Goal: Task Accomplishment & Management: Manage account settings

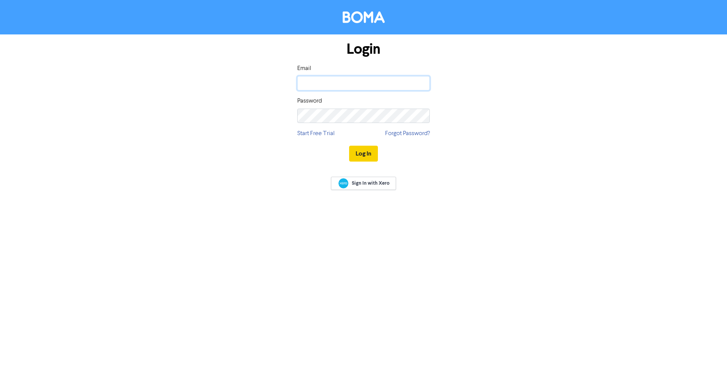
type input "[EMAIL_ADDRESS][DOMAIN_NAME]"
click at [365, 149] on button "Log In" at bounding box center [363, 154] width 29 height 16
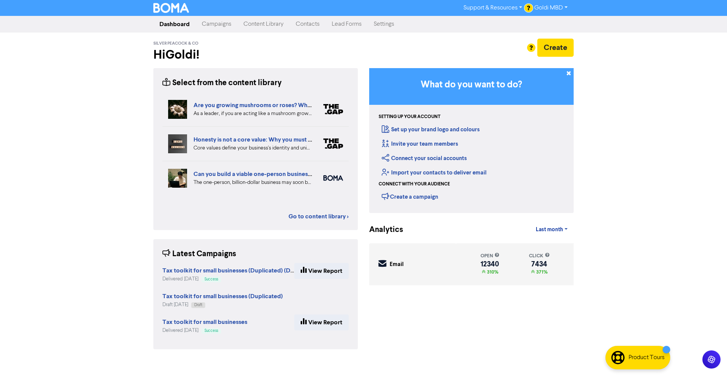
click at [301, 28] on link "Contacts" at bounding box center [308, 24] width 36 height 15
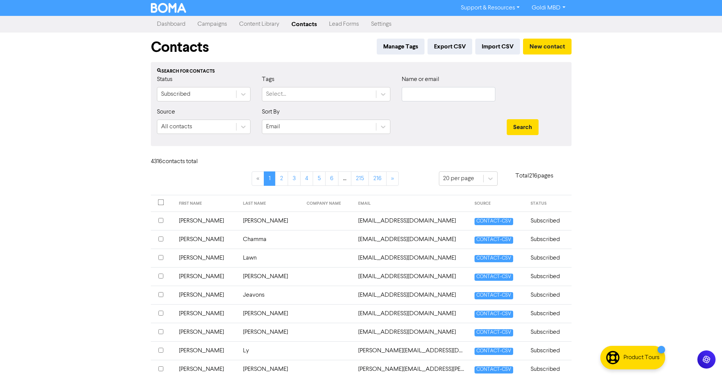
click at [223, 219] on td "[PERSON_NAME]" at bounding box center [206, 221] width 64 height 19
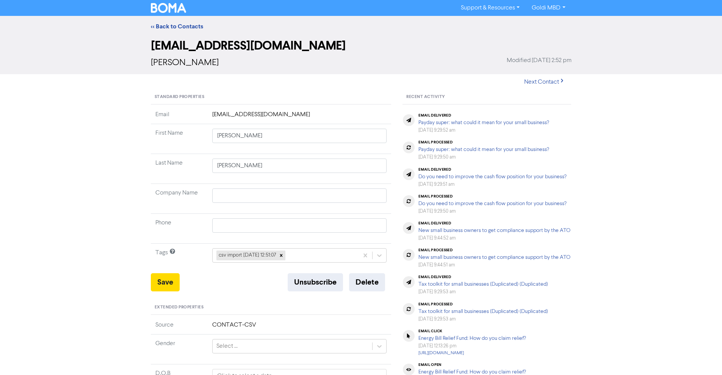
scroll to position [27, 0]
